Goal: Entertainment & Leisure: Consume media (video, audio)

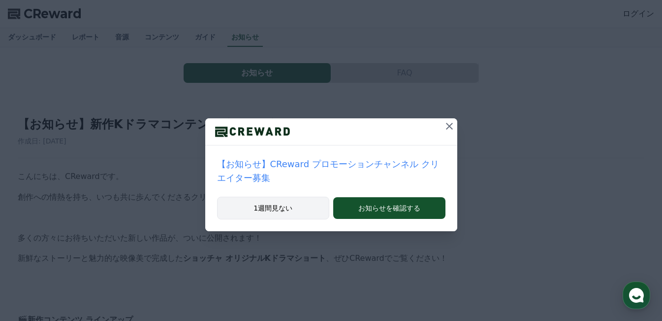
click at [259, 197] on button "1週間見ない" at bounding box center [273, 208] width 113 height 23
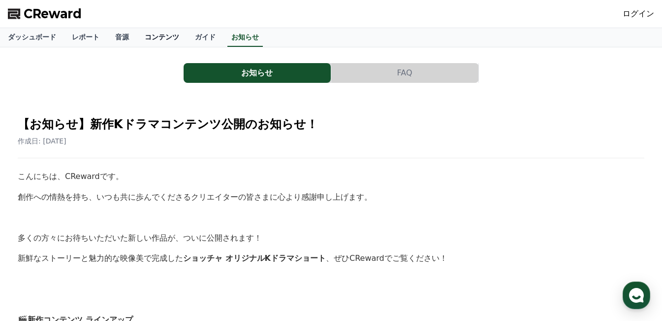
click at [137, 40] on link "コンテンツ" at bounding box center [162, 37] width 50 height 19
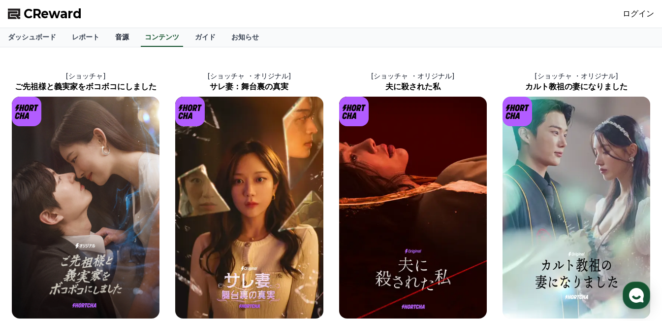
click at [107, 35] on link "音源" at bounding box center [122, 37] width 30 height 19
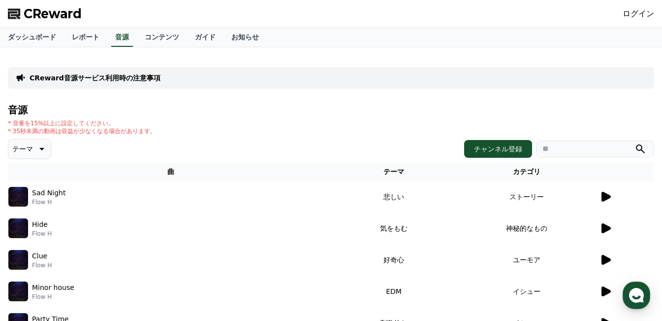
click at [606, 200] on icon at bounding box center [606, 197] width 9 height 10
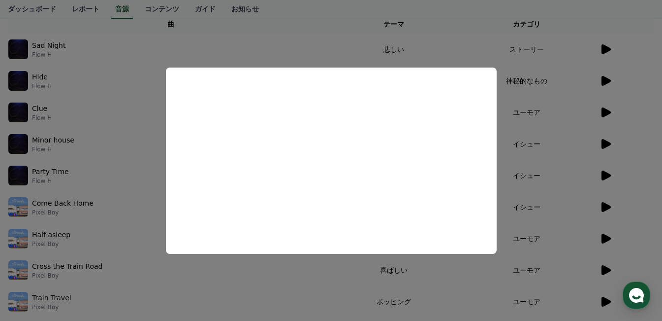
scroll to position [148, 0]
